Goal: Information Seeking & Learning: Learn about a topic

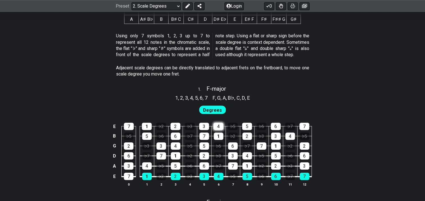
scroll to position [309, 0]
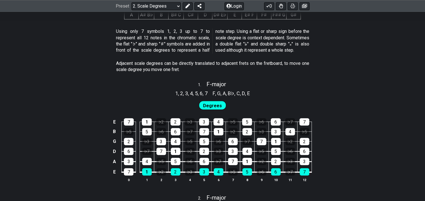
click at [215, 106] on span "Degrees" at bounding box center [212, 106] width 19 height 8
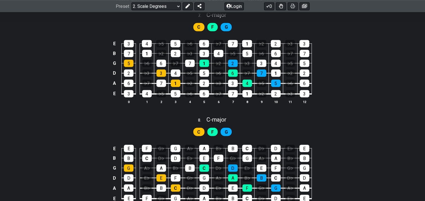
scroll to position [1235, 0]
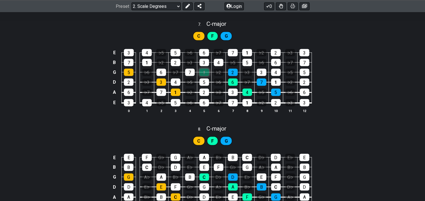
click at [203, 69] on div "1" at bounding box center [204, 72] width 10 height 7
click at [208, 73] on div "1" at bounding box center [204, 72] width 10 height 7
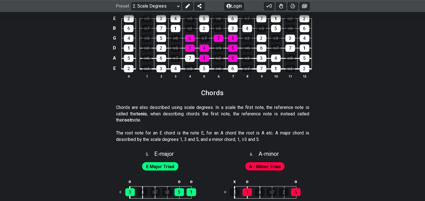
scroll to position [762, 0]
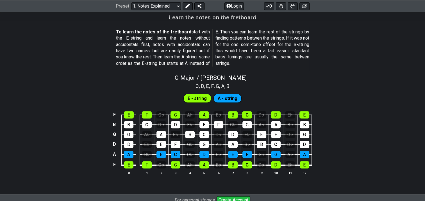
scroll to position [517, 0]
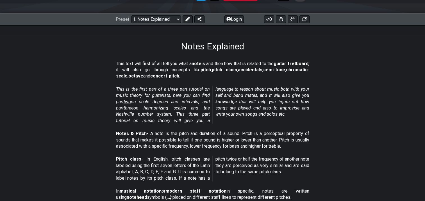
scroll to position [44, 0]
